Goal: Check status: Check status

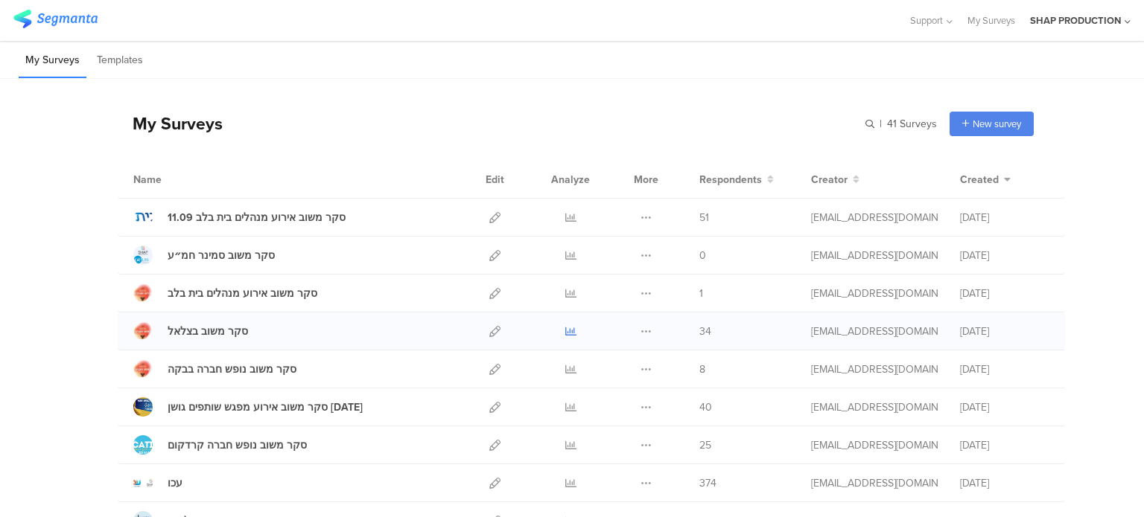
click at [565, 328] on icon at bounding box center [570, 331] width 11 height 11
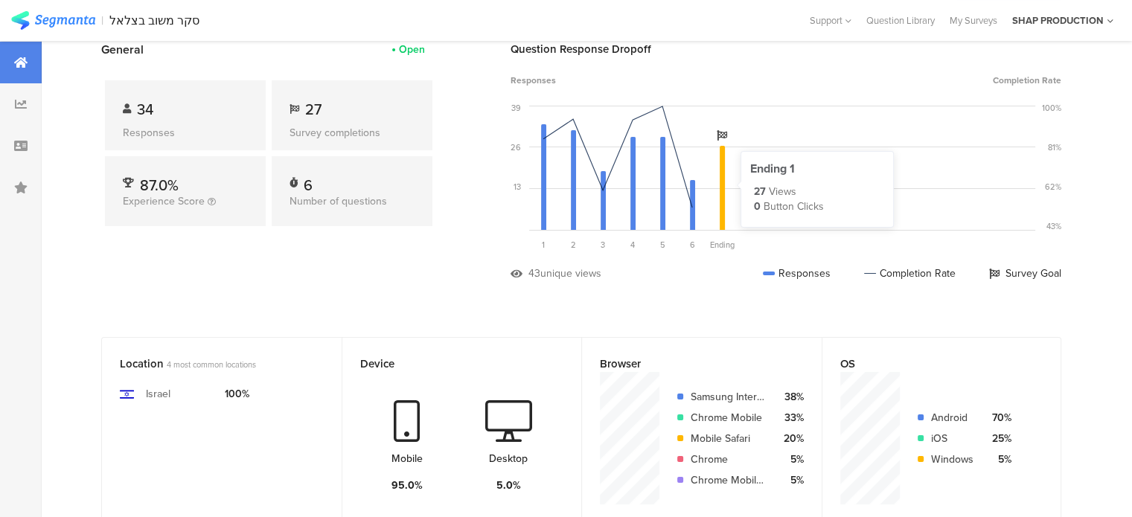
scroll to position [74, 0]
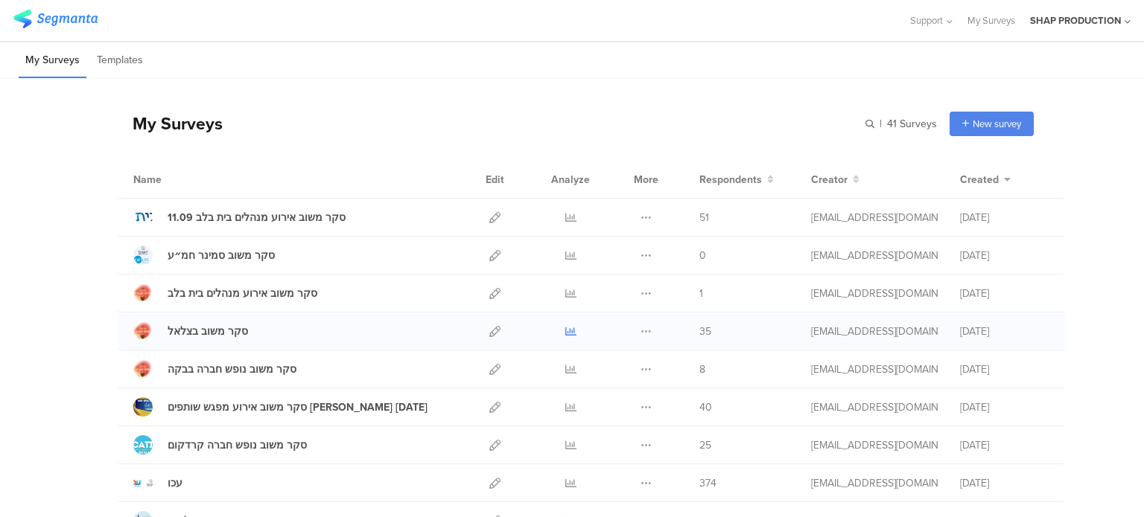
click at [566, 332] on icon at bounding box center [570, 331] width 11 height 11
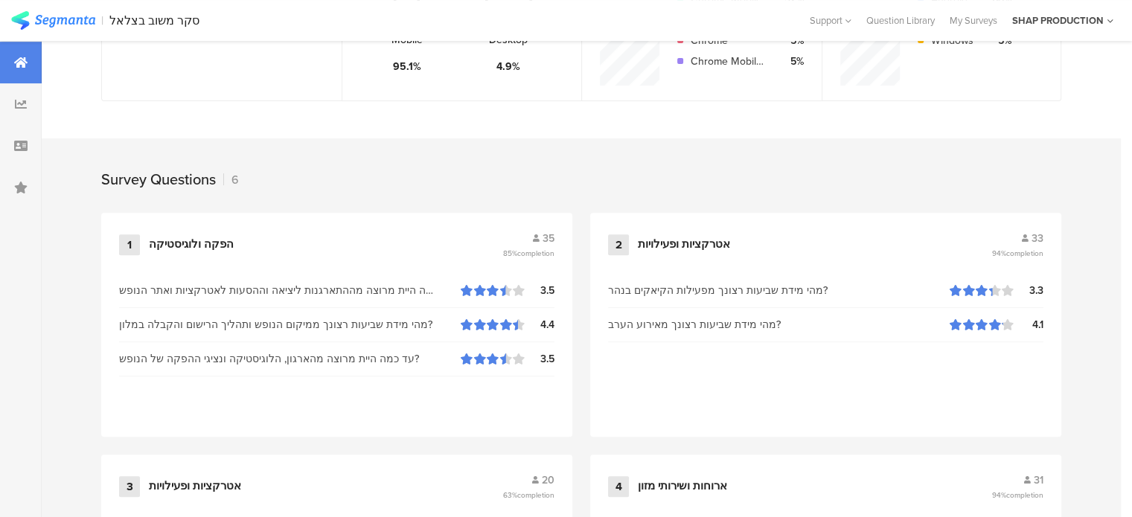
scroll to position [418, 0]
